Goal: Find specific page/section: Find specific page/section

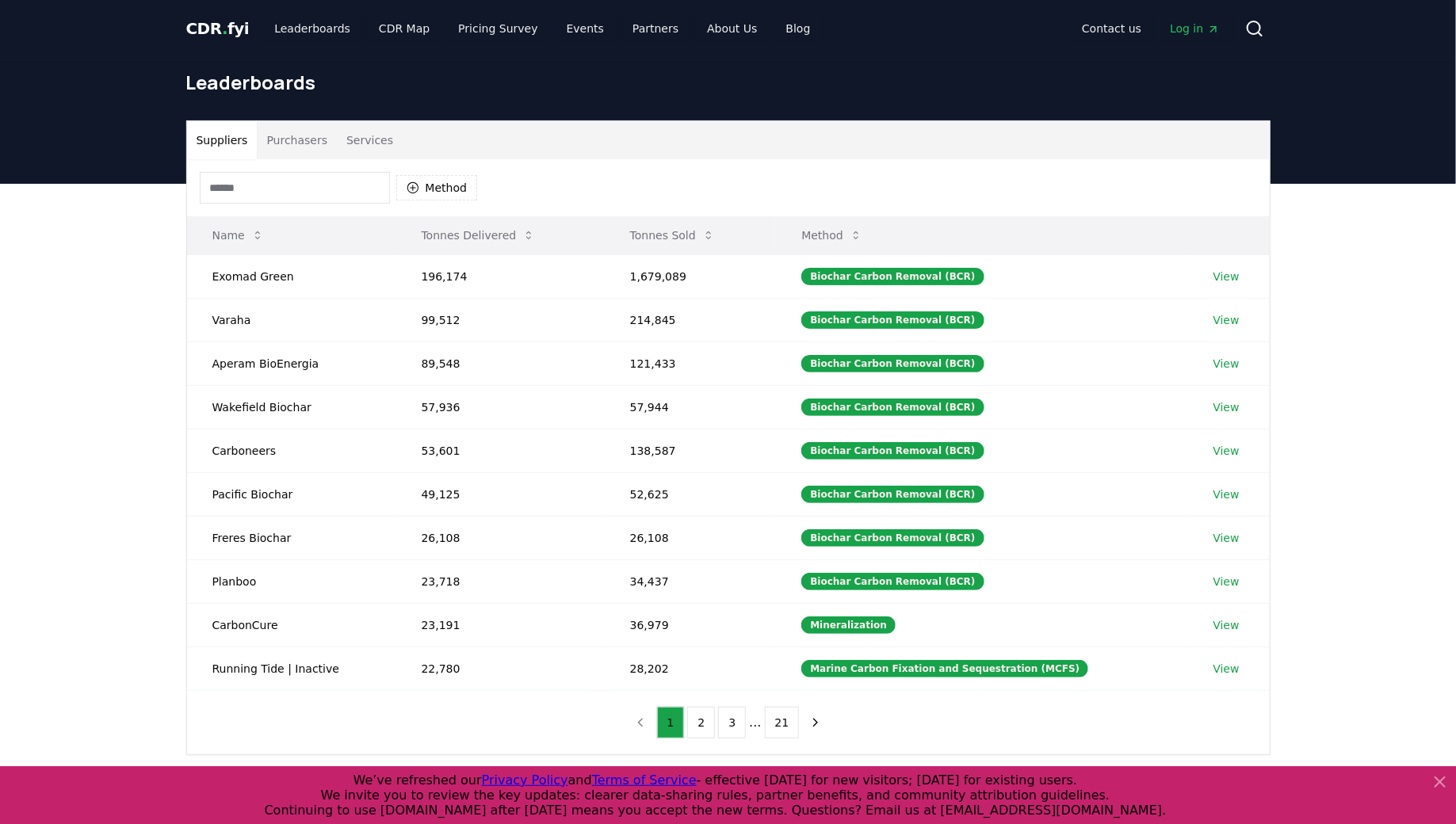
click at [287, 220] on th "Name" at bounding box center [292, 236] width 209 height 38
click at [278, 203] on input at bounding box center [295, 188] width 190 height 32
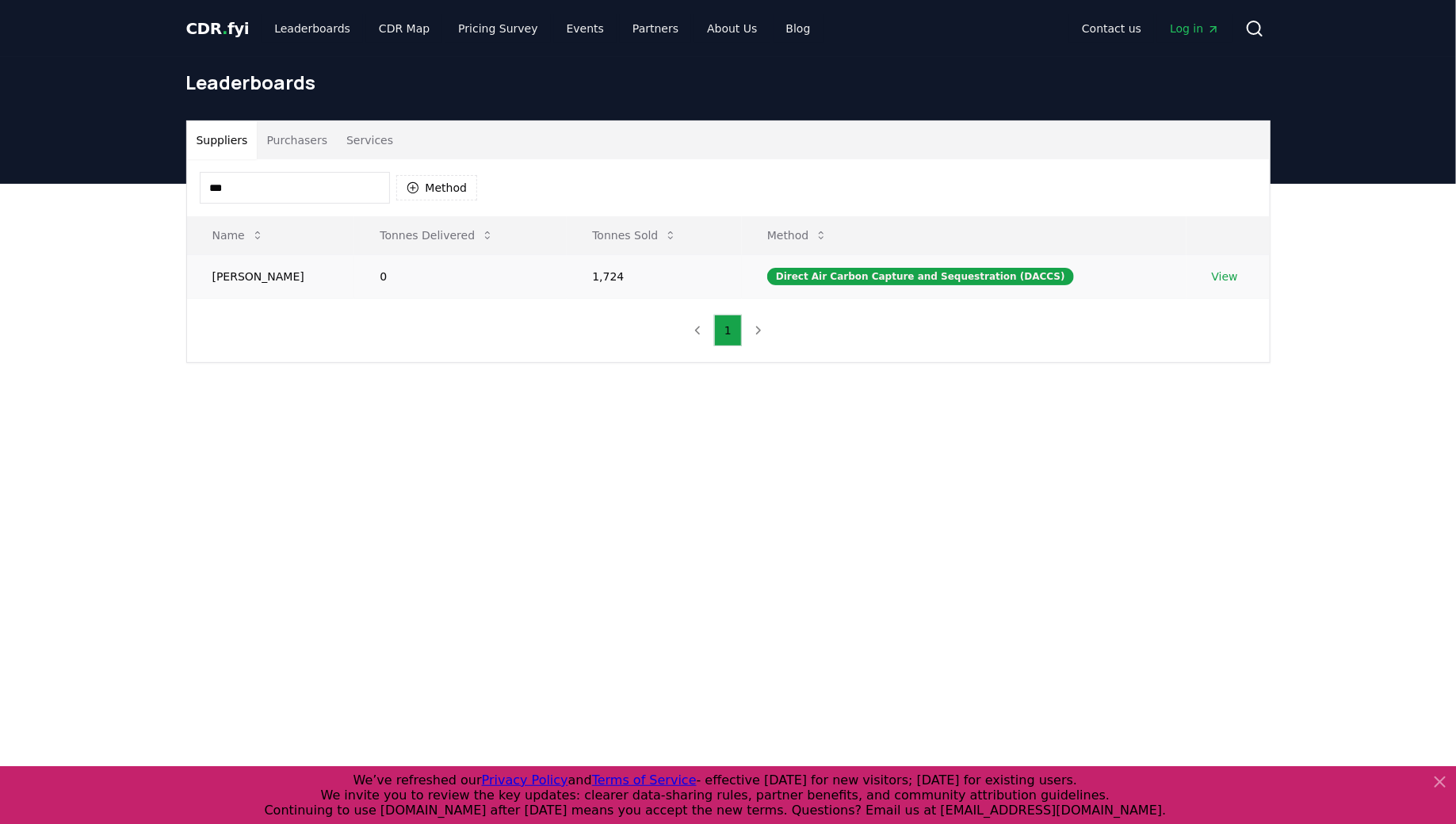
type input "***"
click at [1217, 270] on link "View" at bounding box center [1224, 277] width 26 height 16
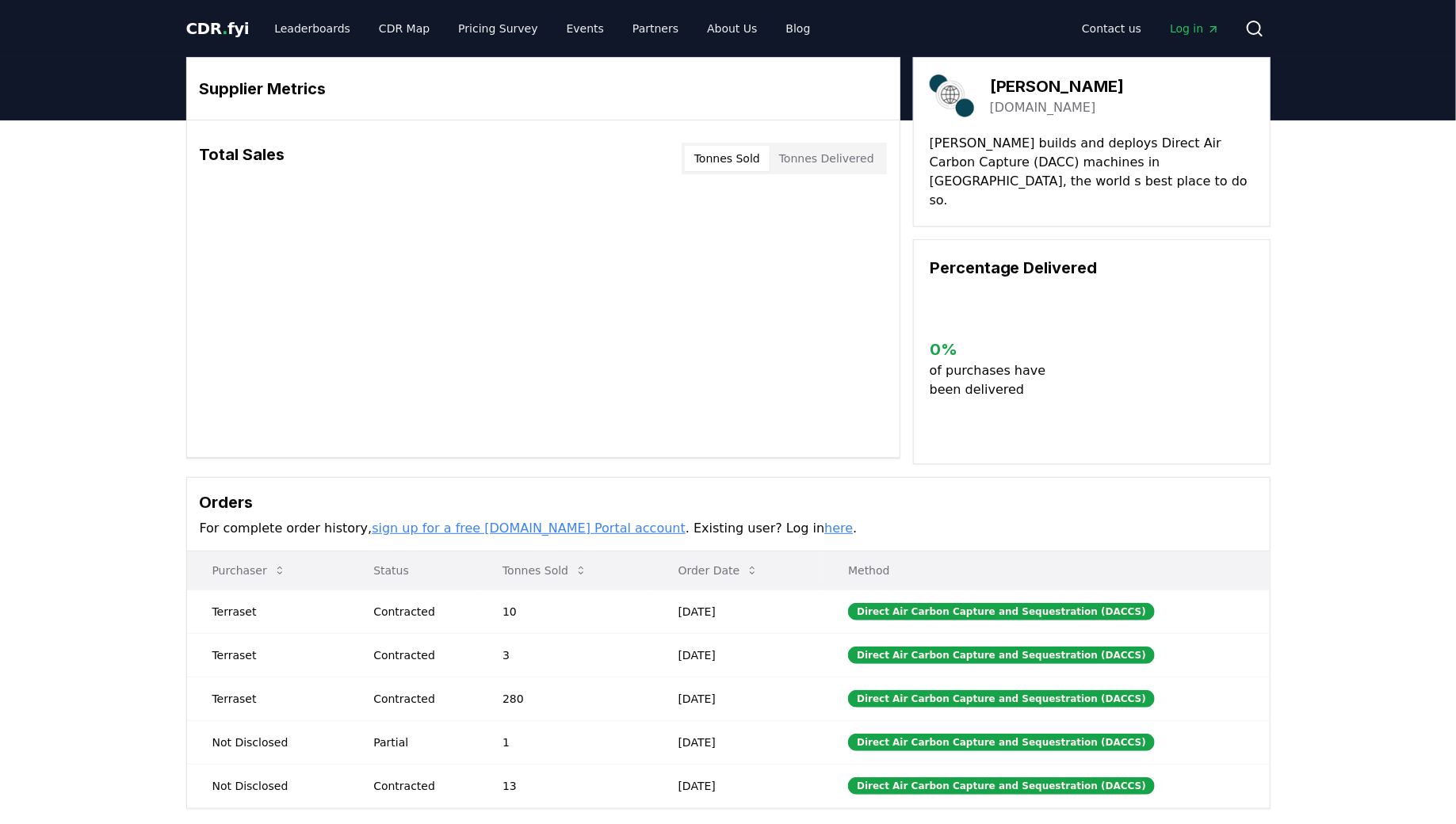
scroll to position [22, 0]
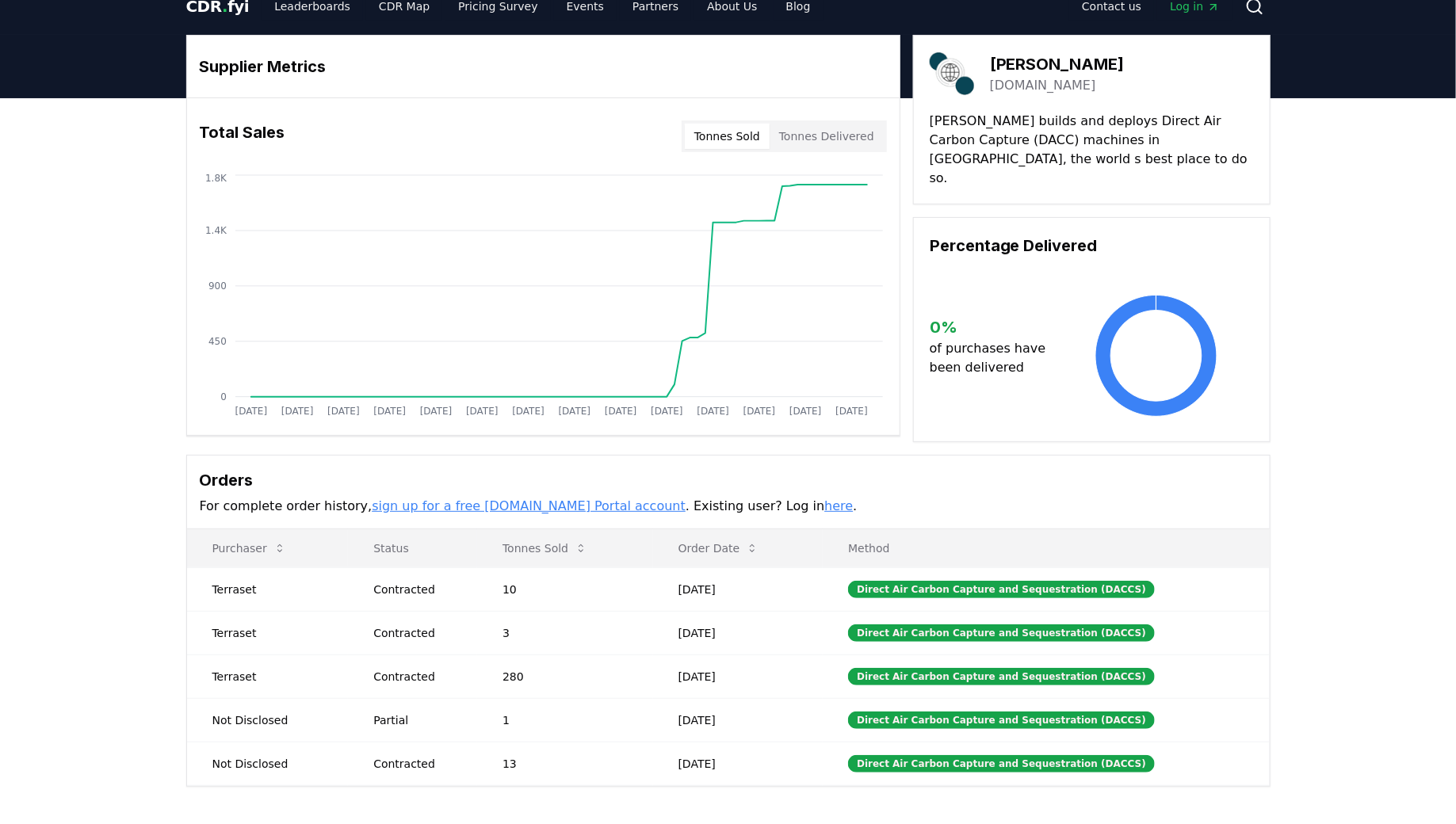
click at [726, 546] on button "Order Date" at bounding box center [719, 549] width 106 height 32
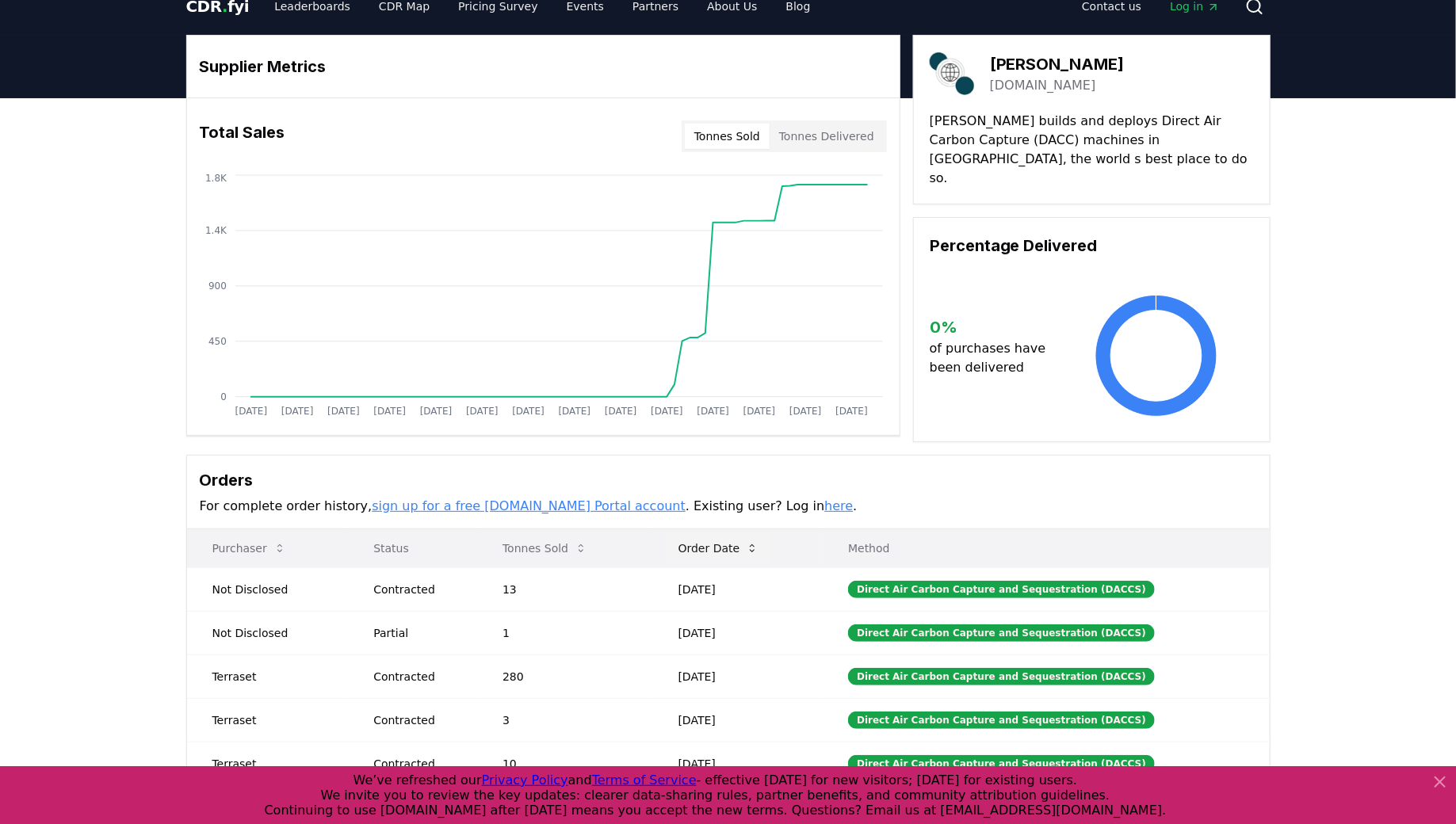
click at [726, 546] on button "Order Date" at bounding box center [719, 549] width 106 height 32
click at [726, 546] on button "Order Date" at bounding box center [719, 549] width 106 height 32
